Goal: Task Accomplishment & Management: Use online tool/utility

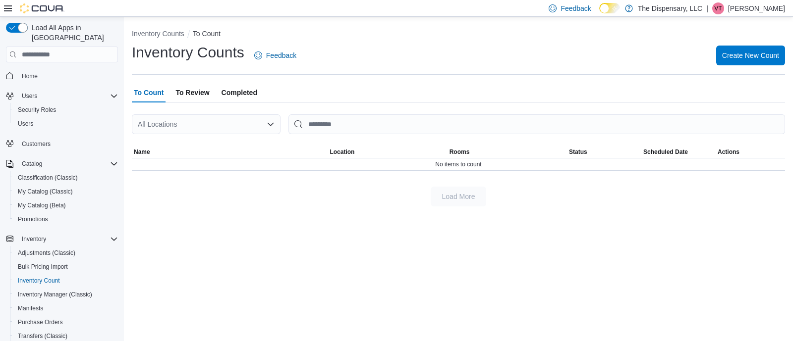
scroll to position [100, 0]
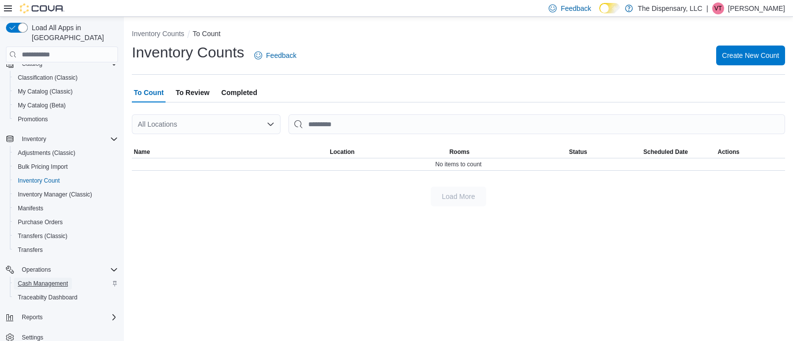
click at [44, 280] on span "Cash Management" at bounding box center [43, 284] width 50 height 8
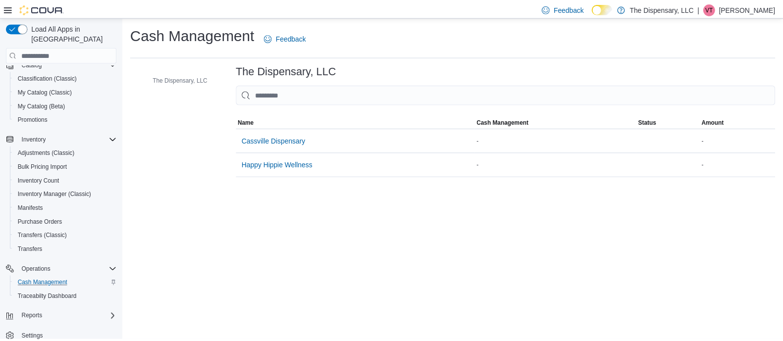
scroll to position [82, 0]
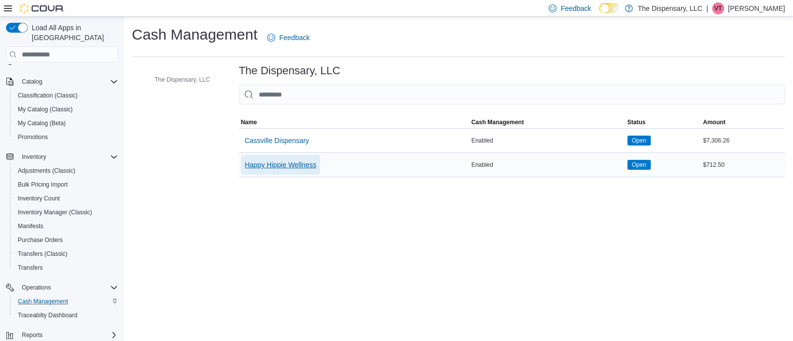
click at [284, 166] on span "Happy Hippie Wellness" at bounding box center [280, 165] width 71 height 10
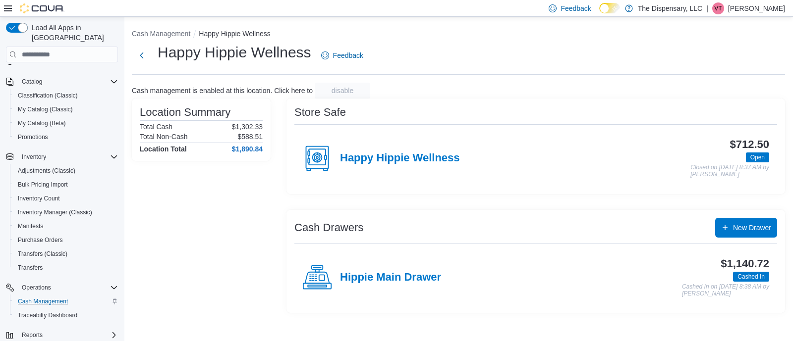
click at [387, 269] on div "Hippie Main Drawer" at bounding box center [371, 278] width 139 height 30
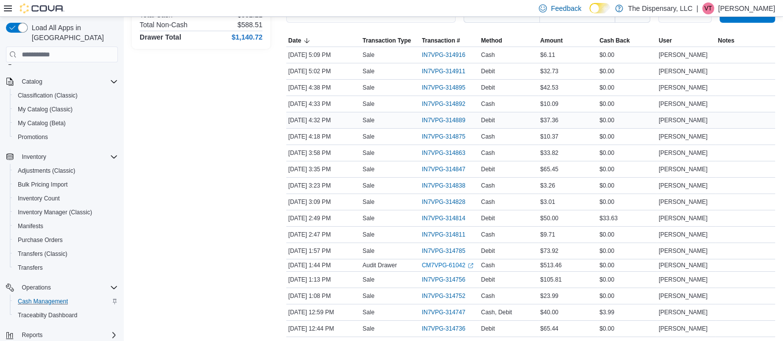
scroll to position [167, 0]
click at [487, 218] on span "Debit" at bounding box center [488, 218] width 14 height 8
click at [447, 219] on span "IN7VPG-314814" at bounding box center [444, 218] width 44 height 8
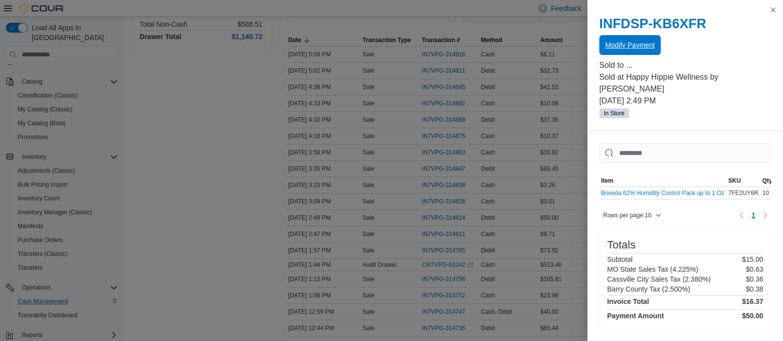
click at [630, 42] on span "Modify Payment" at bounding box center [631, 45] width 50 height 10
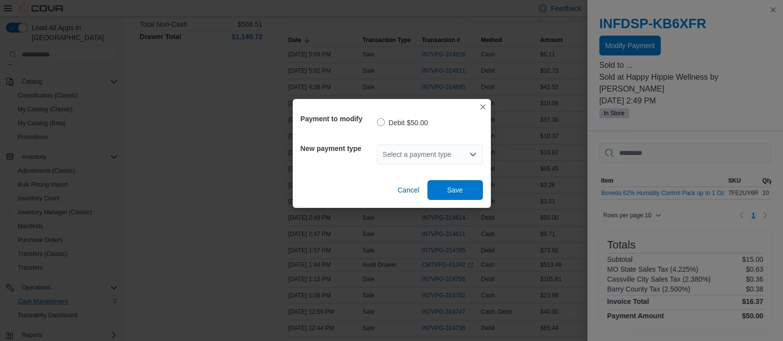
click at [436, 161] on div "Select a payment type" at bounding box center [430, 155] width 106 height 20
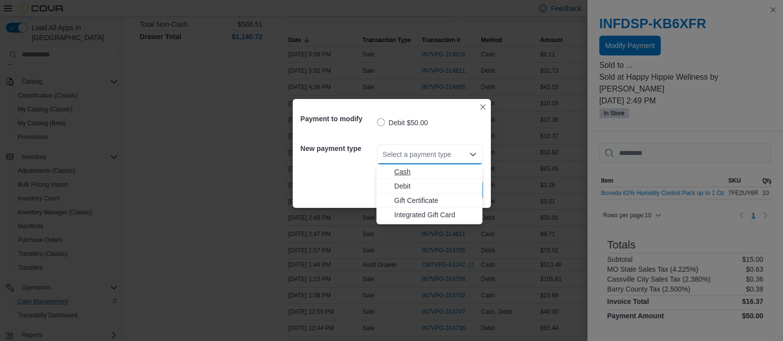
click at [397, 171] on span "Cash" at bounding box center [435, 172] width 82 height 10
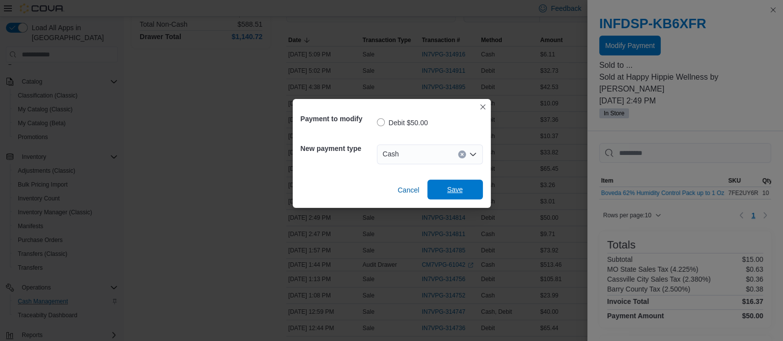
click at [453, 193] on span "Save" at bounding box center [455, 190] width 16 height 10
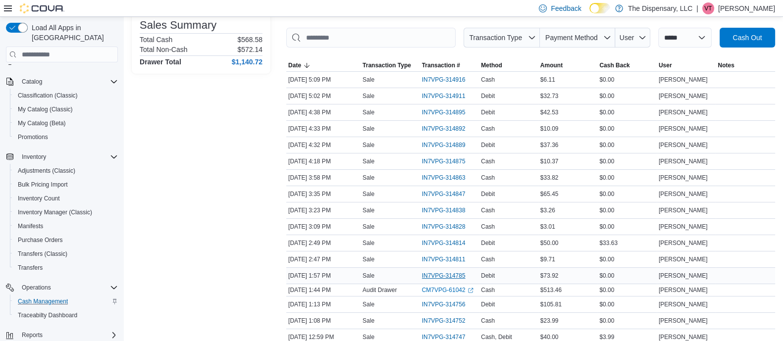
scroll to position [141, 0]
click at [446, 240] on span "IN7VPG-314814" at bounding box center [444, 244] width 44 height 8
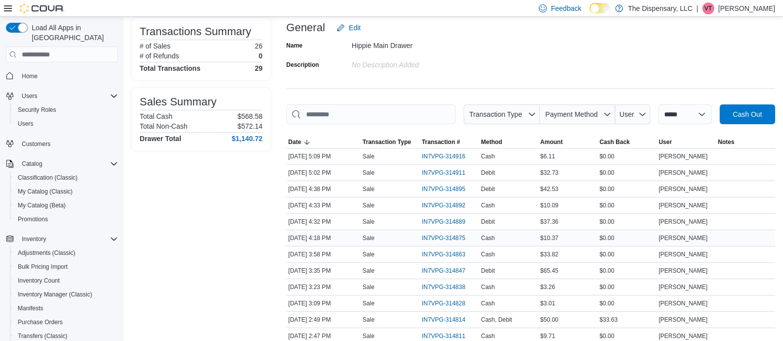
scroll to position [72, 0]
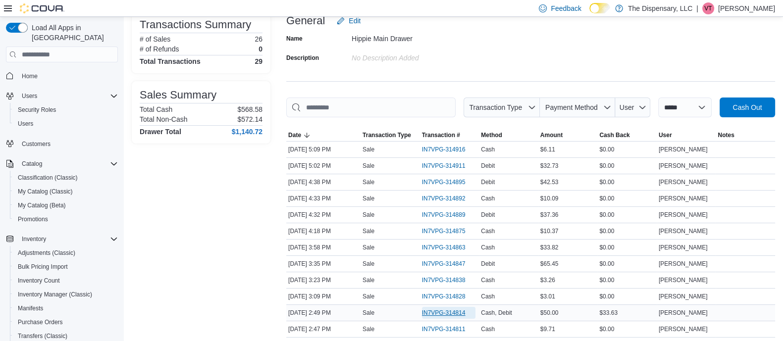
click at [439, 317] on span "IN7VPG-314814" at bounding box center [449, 313] width 54 height 12
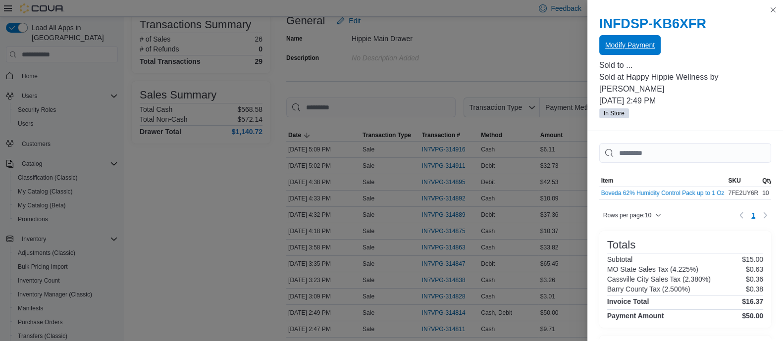
click at [639, 54] on span "Modify Payment" at bounding box center [631, 45] width 50 height 20
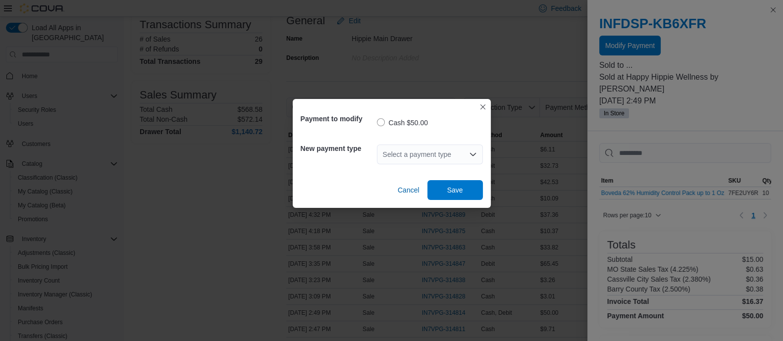
click at [444, 158] on div "Select a payment type" at bounding box center [430, 155] width 106 height 20
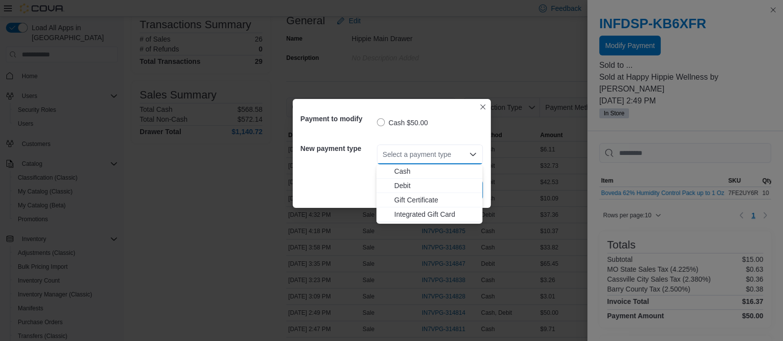
click at [379, 122] on label "Cash $50.00" at bounding box center [402, 123] width 51 height 12
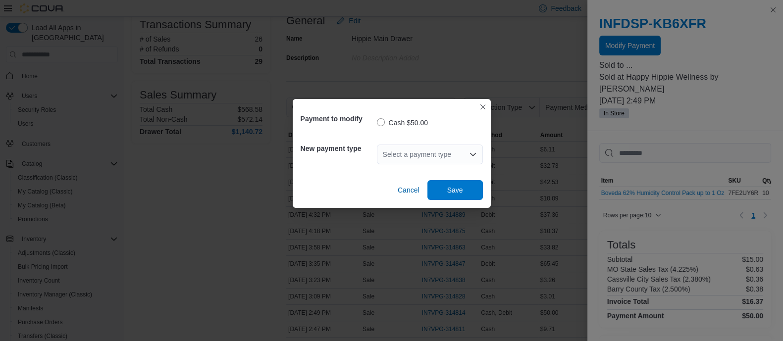
click at [393, 121] on label "Cash $50.00" at bounding box center [402, 123] width 51 height 12
click at [414, 122] on label "Cash $50.00" at bounding box center [402, 123] width 51 height 12
click at [413, 164] on div "Select a payment type" at bounding box center [430, 155] width 106 height 20
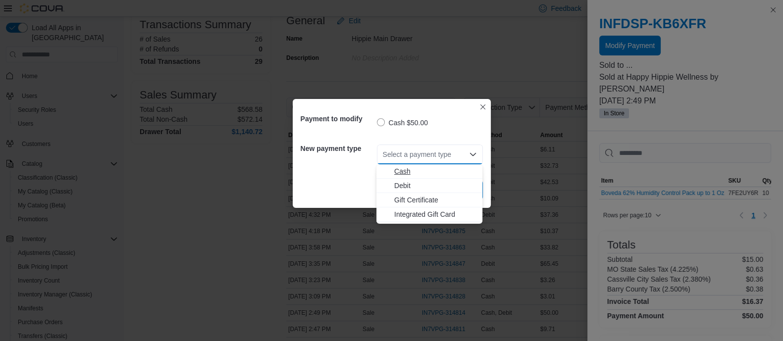
click at [406, 175] on span "Cash" at bounding box center [435, 171] width 82 height 10
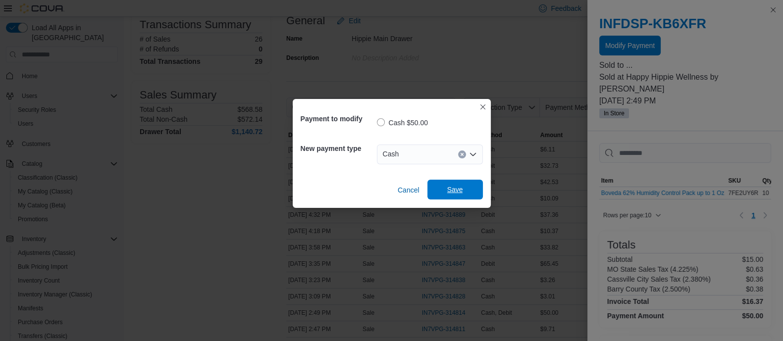
click at [449, 189] on span "Save" at bounding box center [455, 190] width 16 height 10
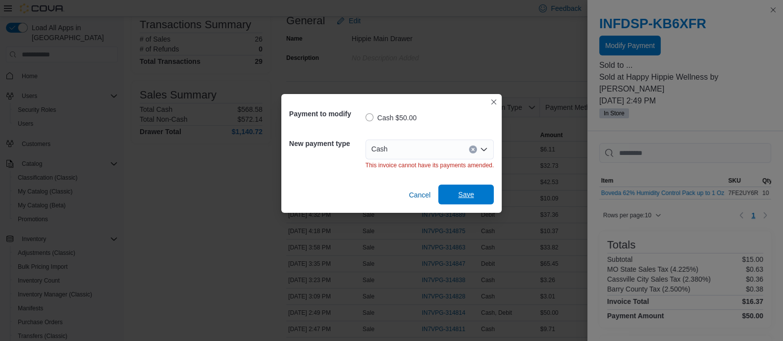
scroll to position [0, 0]
click at [415, 194] on span "Cancel" at bounding box center [420, 195] width 22 height 10
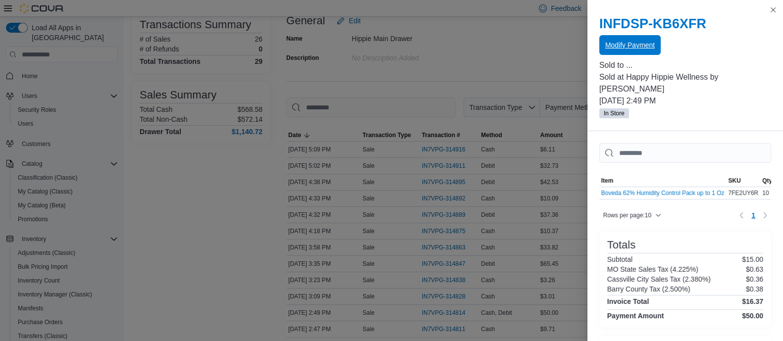
click at [629, 46] on span "Modify Payment" at bounding box center [631, 45] width 50 height 10
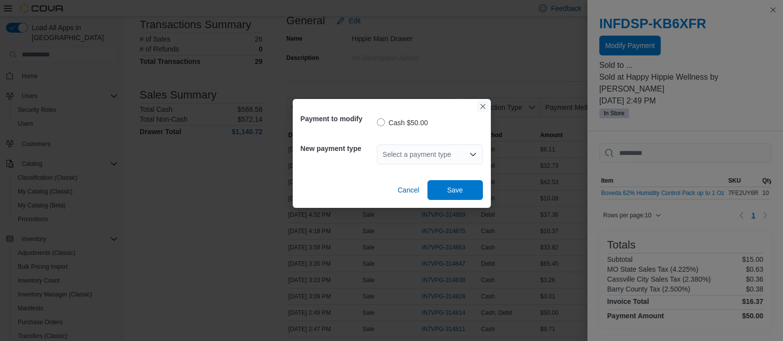
click at [485, 104] on button "Closes this modal window" at bounding box center [483, 107] width 12 height 12
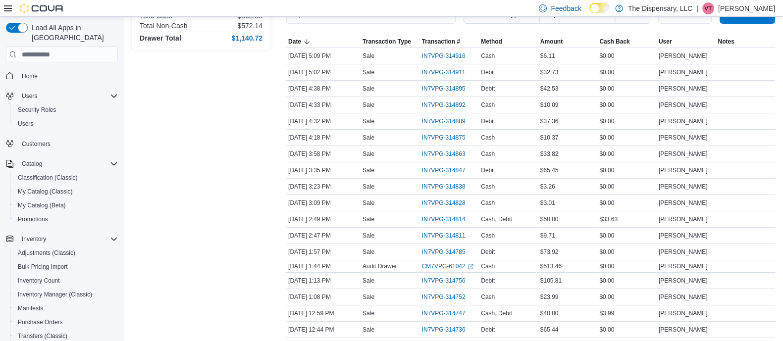
scroll to position [166, 0]
click at [507, 219] on span "Cash, Debit" at bounding box center [496, 219] width 31 height 8
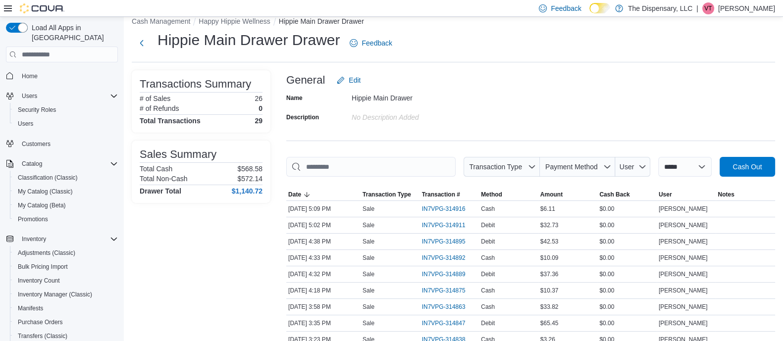
scroll to position [0, 0]
